Goal: Transaction & Acquisition: Purchase product/service

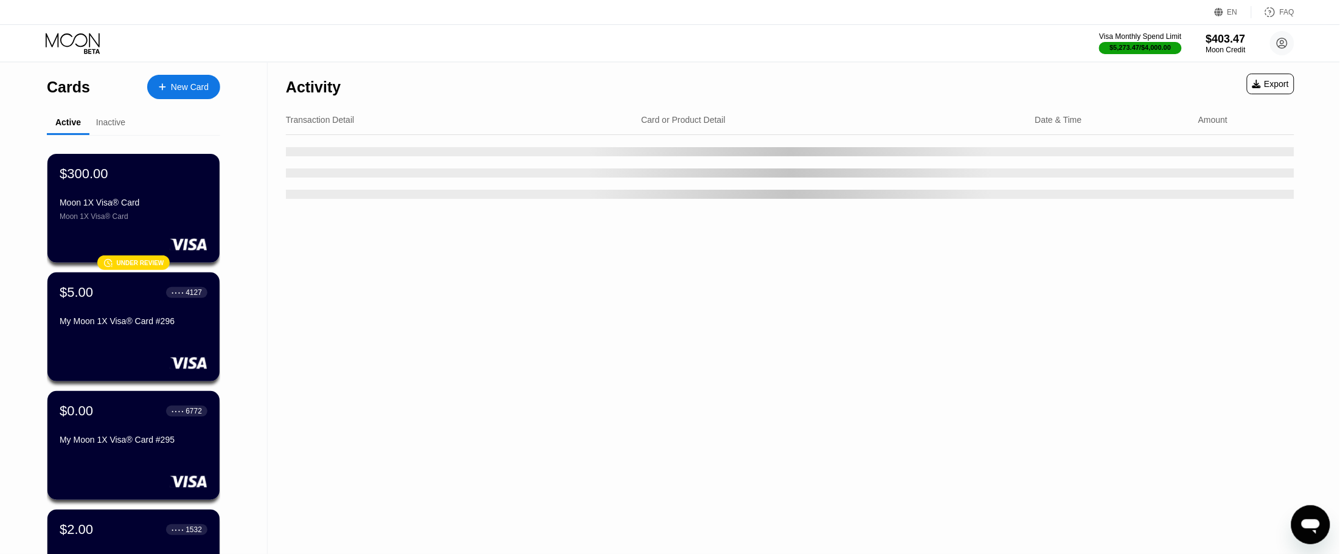
click at [187, 86] on div "New Card" at bounding box center [190, 87] width 38 height 10
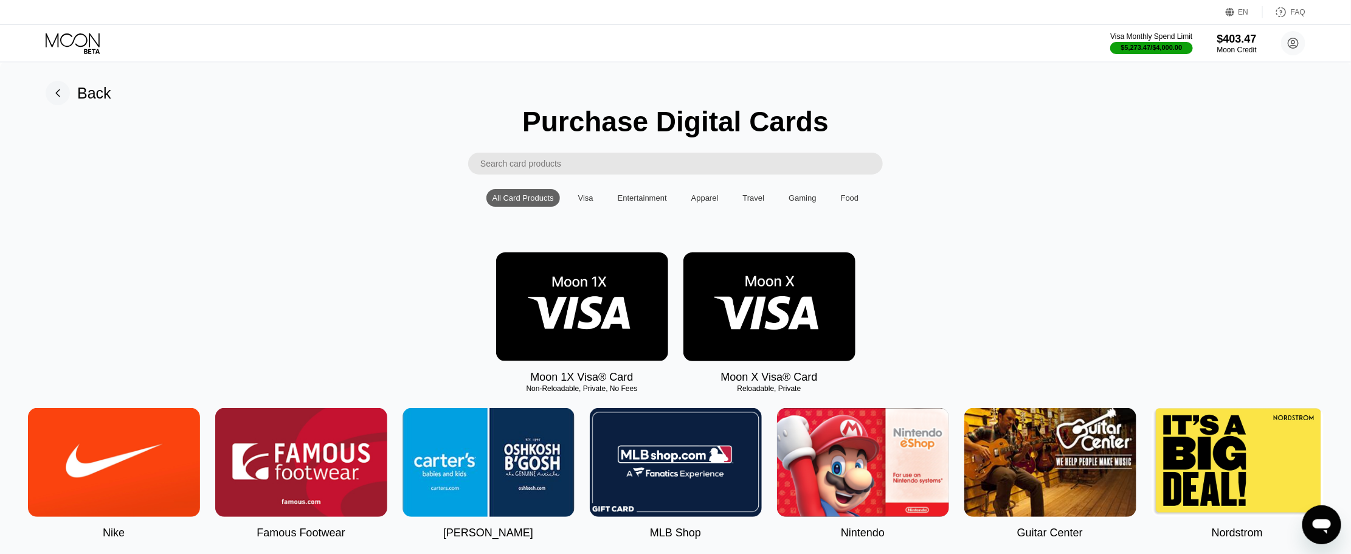
click at [567, 294] on img at bounding box center [582, 306] width 172 height 109
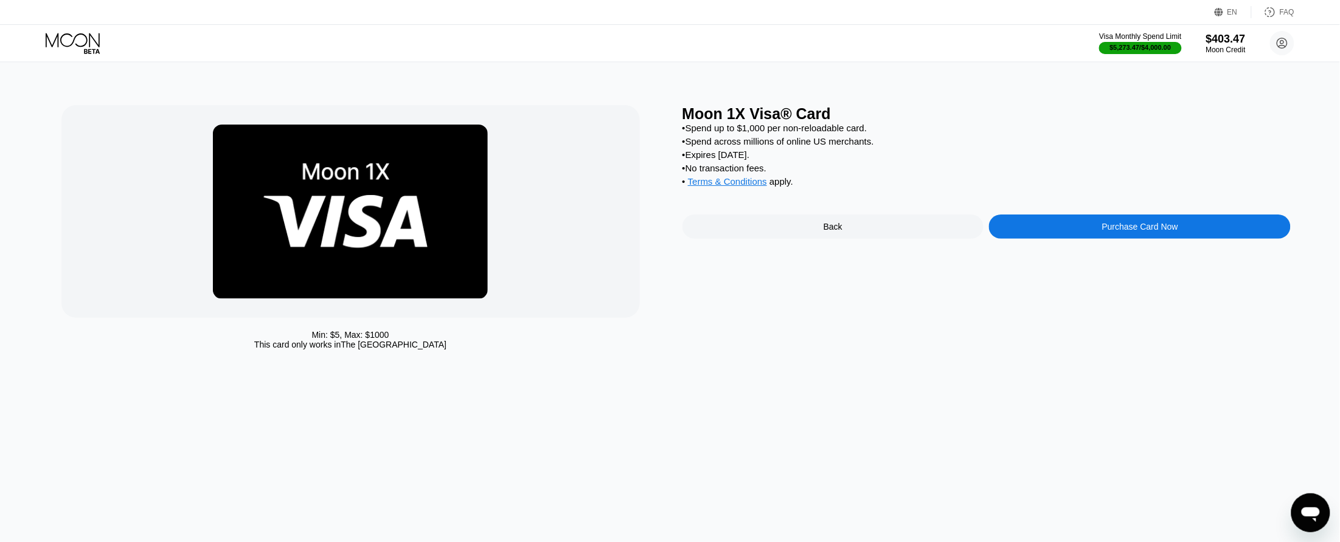
click at [1056, 239] on div "Purchase Card Now" at bounding box center [1140, 227] width 302 height 24
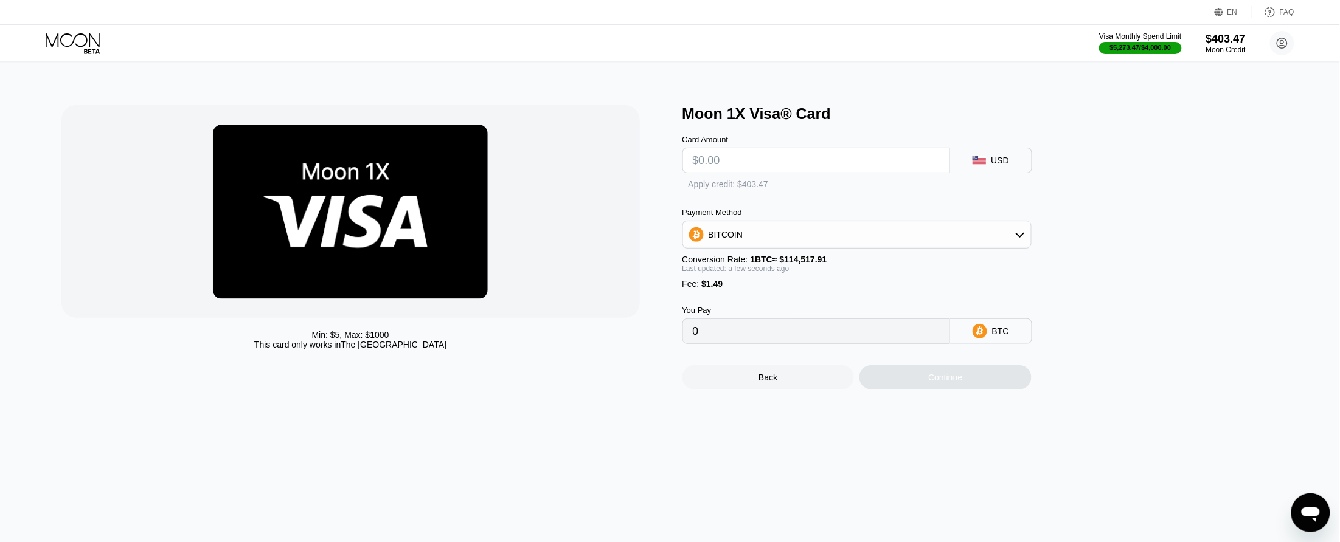
type input "0"
click at [748, 171] on input "text" at bounding box center [816, 160] width 247 height 24
type input "$100"
type input "0.00088624"
type input "$100"
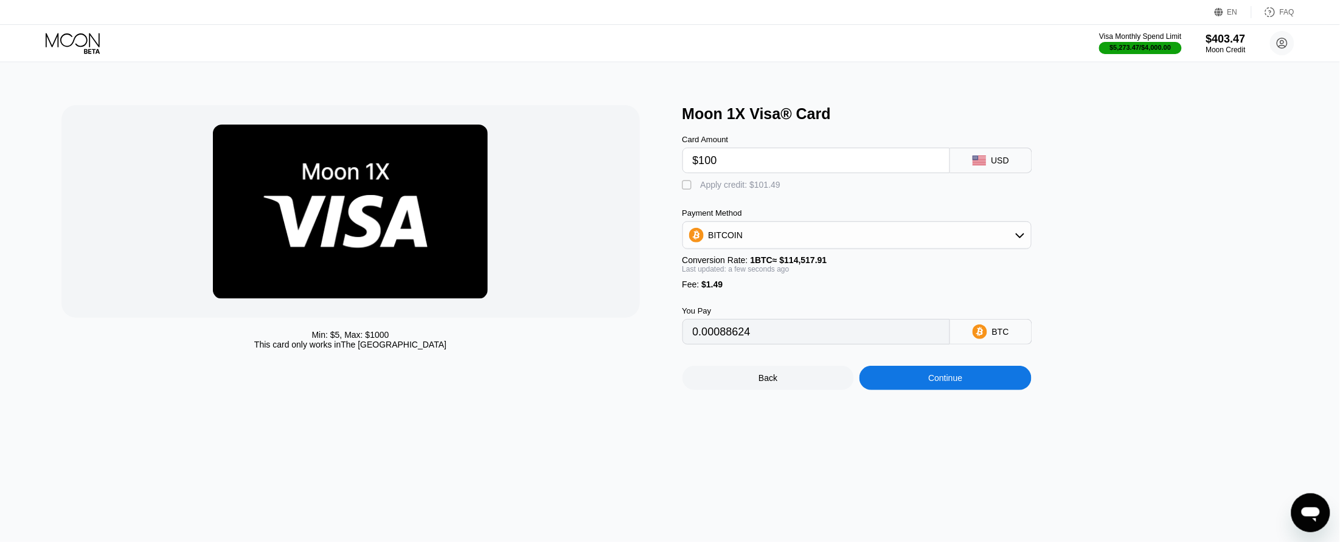
click at [687, 190] on div "" at bounding box center [688, 185] width 12 height 12
type input "0"
click at [909, 390] on div "Continue" at bounding box center [945, 378] width 172 height 24
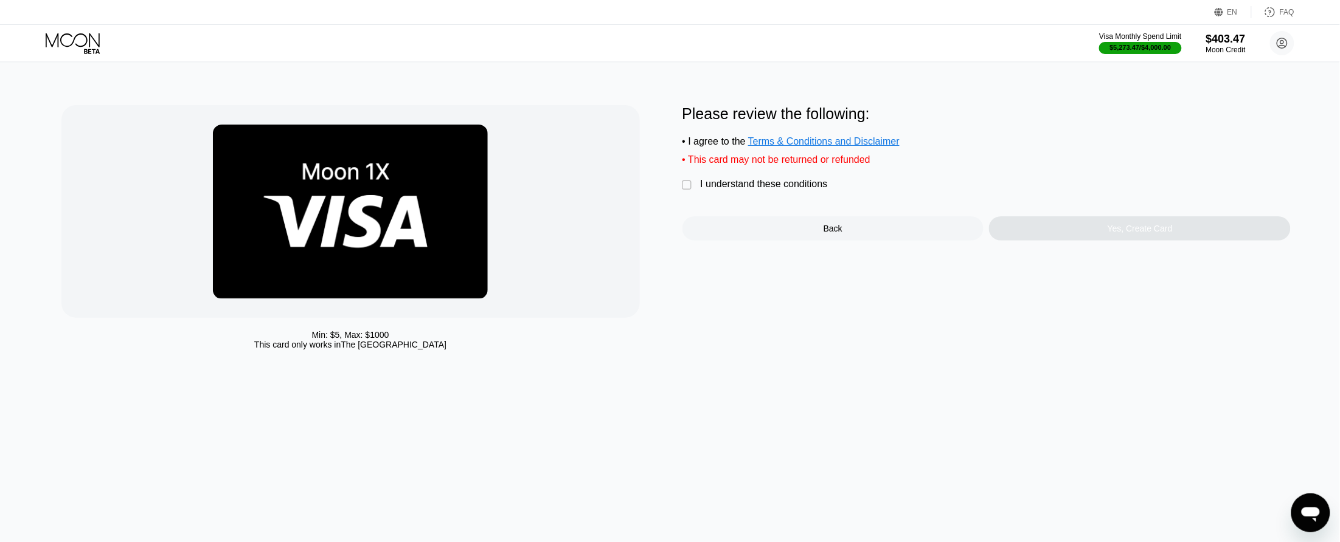
click at [794, 190] on div "I understand these conditions" at bounding box center [764, 184] width 127 height 11
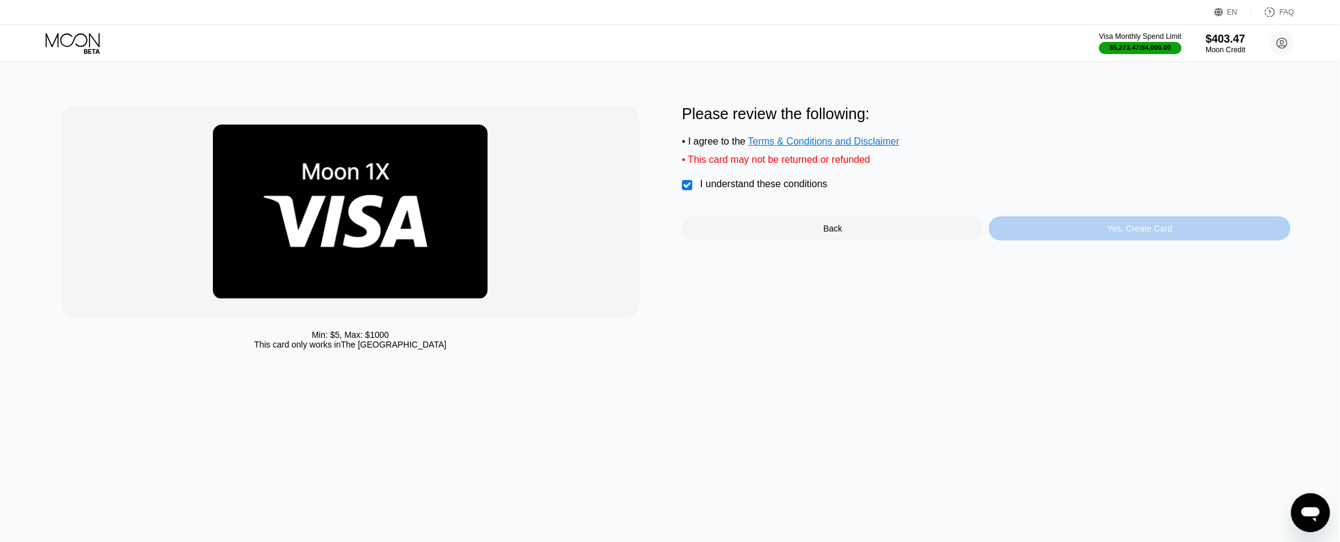
click at [1011, 230] on div "Yes, Create Card" at bounding box center [1140, 228] width 302 height 24
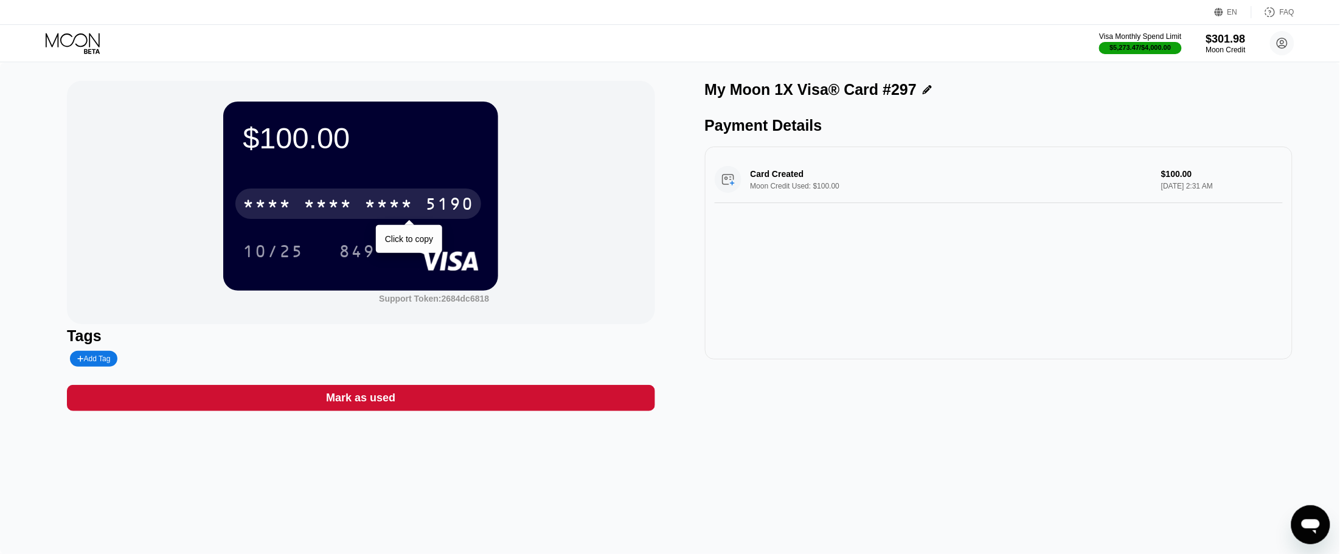
click at [457, 198] on div "5190" at bounding box center [449, 205] width 49 height 19
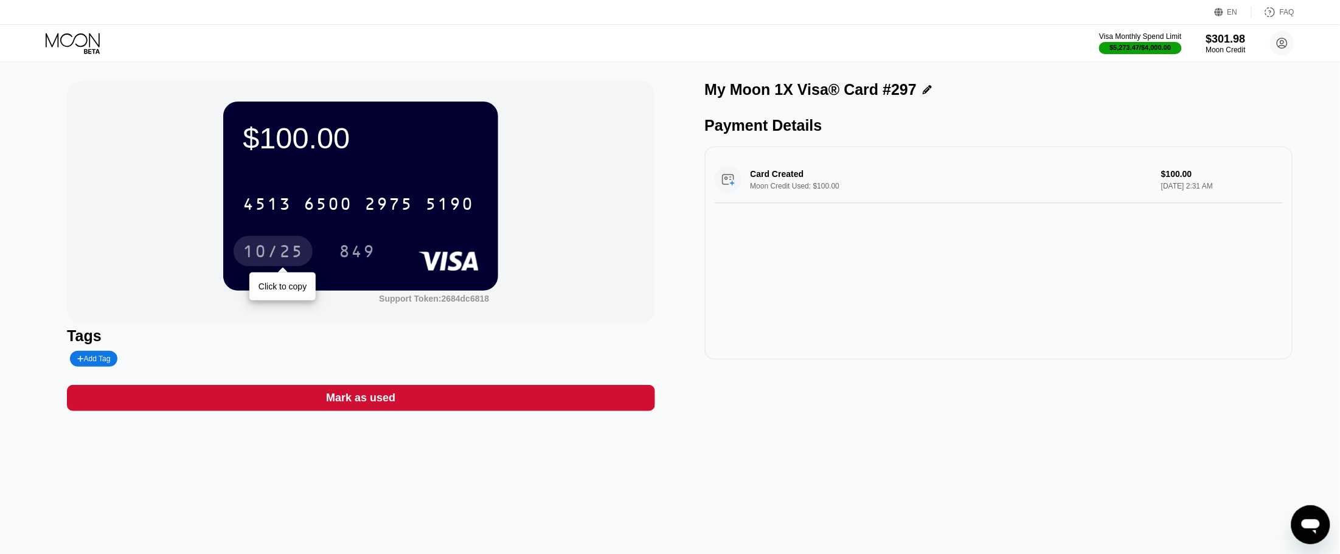
click at [283, 252] on div "10/25" at bounding box center [273, 252] width 61 height 19
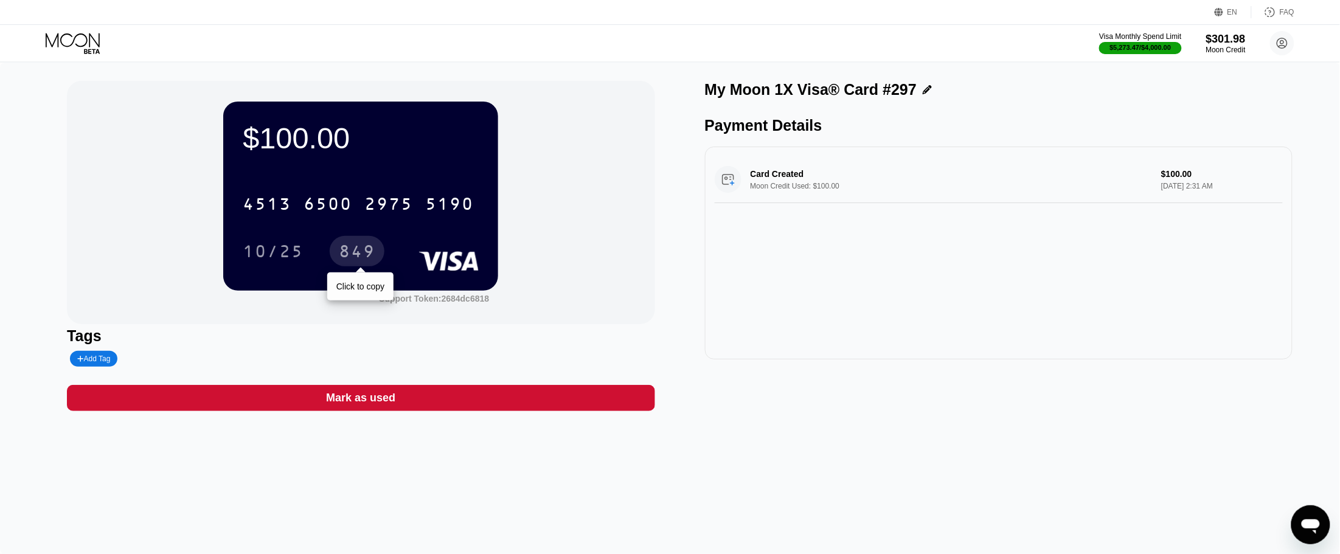
click at [347, 254] on div "849" at bounding box center [357, 252] width 36 height 19
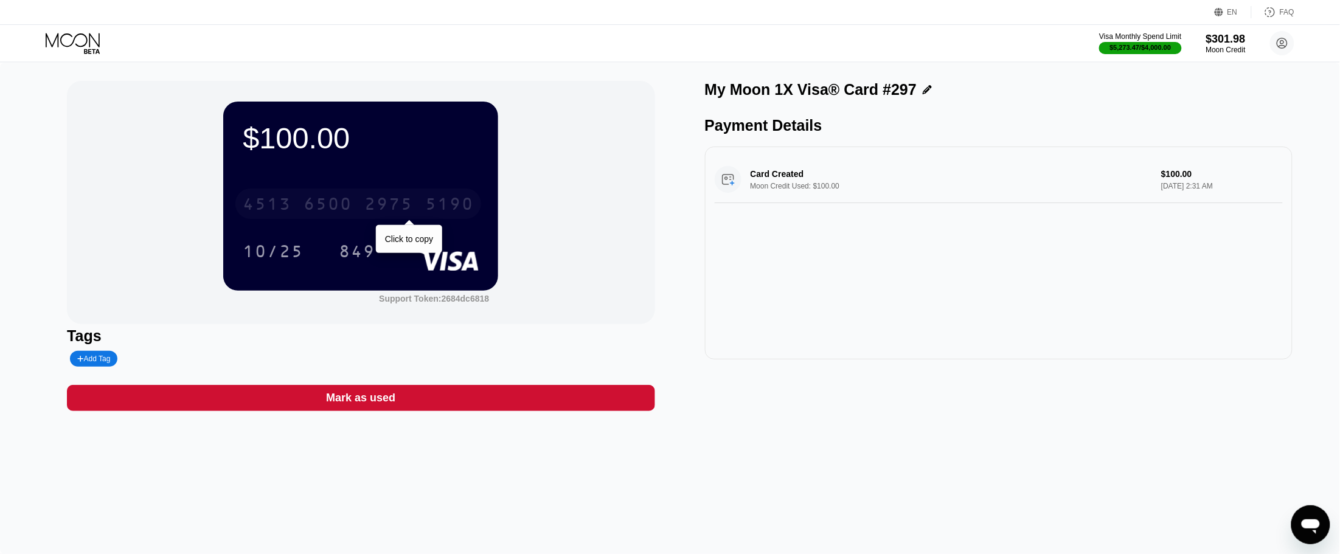
click at [414, 208] on div "[CREDIT_CARD_NUMBER]" at bounding box center [358, 204] width 246 height 30
click at [274, 255] on div "10/25" at bounding box center [273, 252] width 61 height 19
